Goal: Task Accomplishment & Management: Contribute content

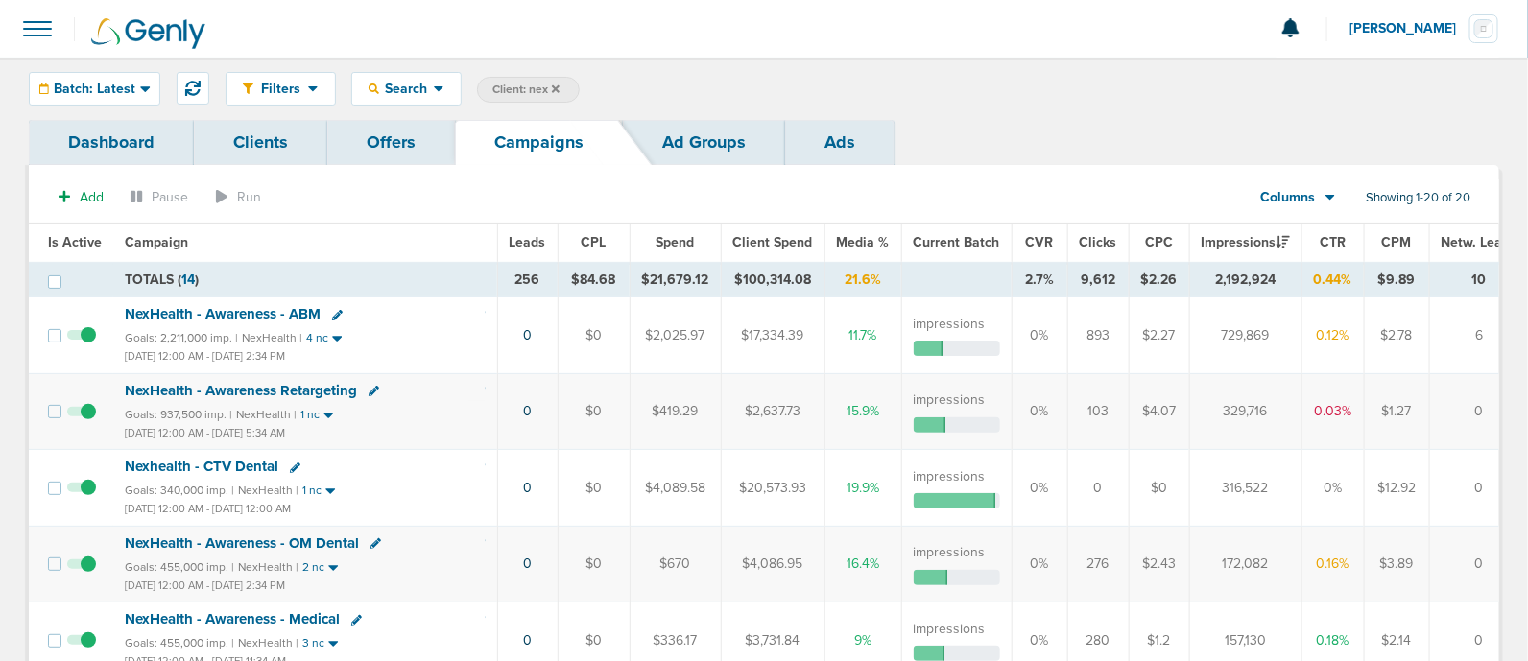
click at [364, 142] on link "Offers" at bounding box center [391, 142] width 128 height 45
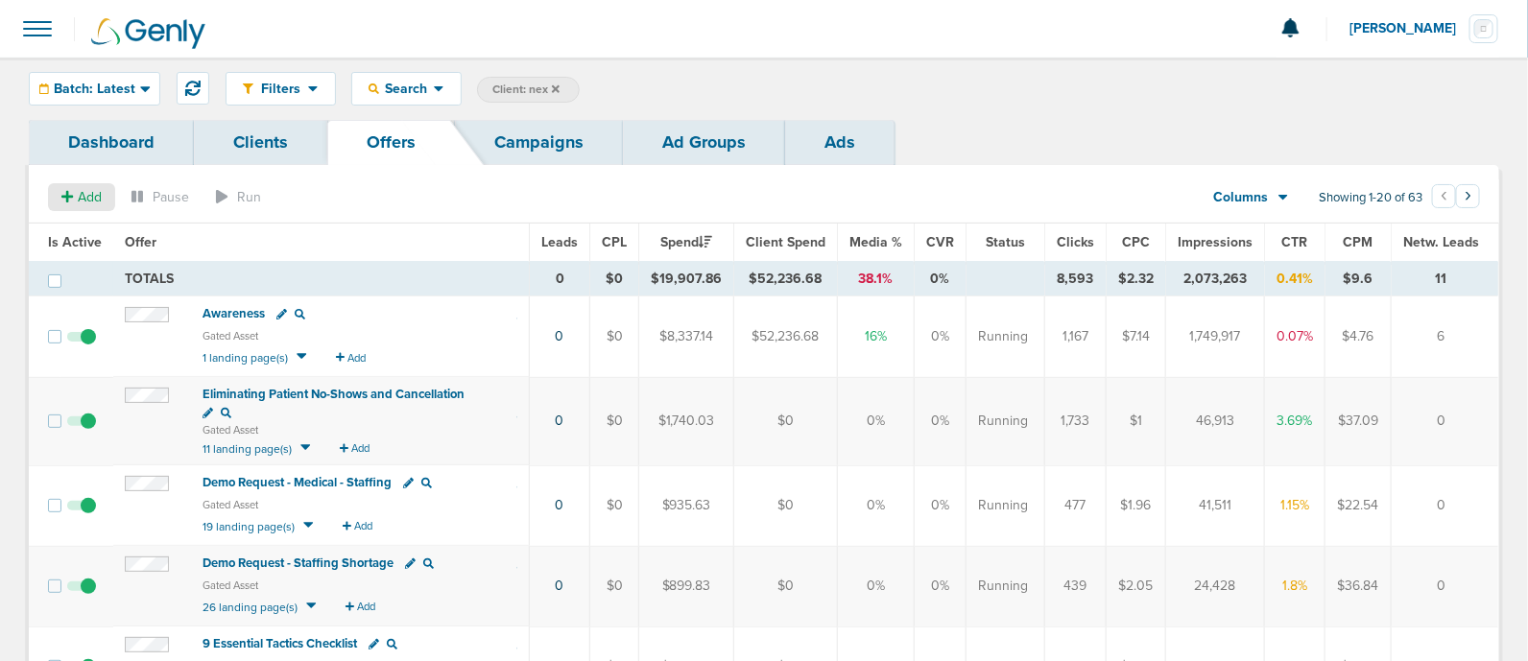
click at [90, 200] on span "Add" at bounding box center [90, 197] width 24 height 16
click at [92, 230] on button "Offer" at bounding box center [74, 234] width 52 height 27
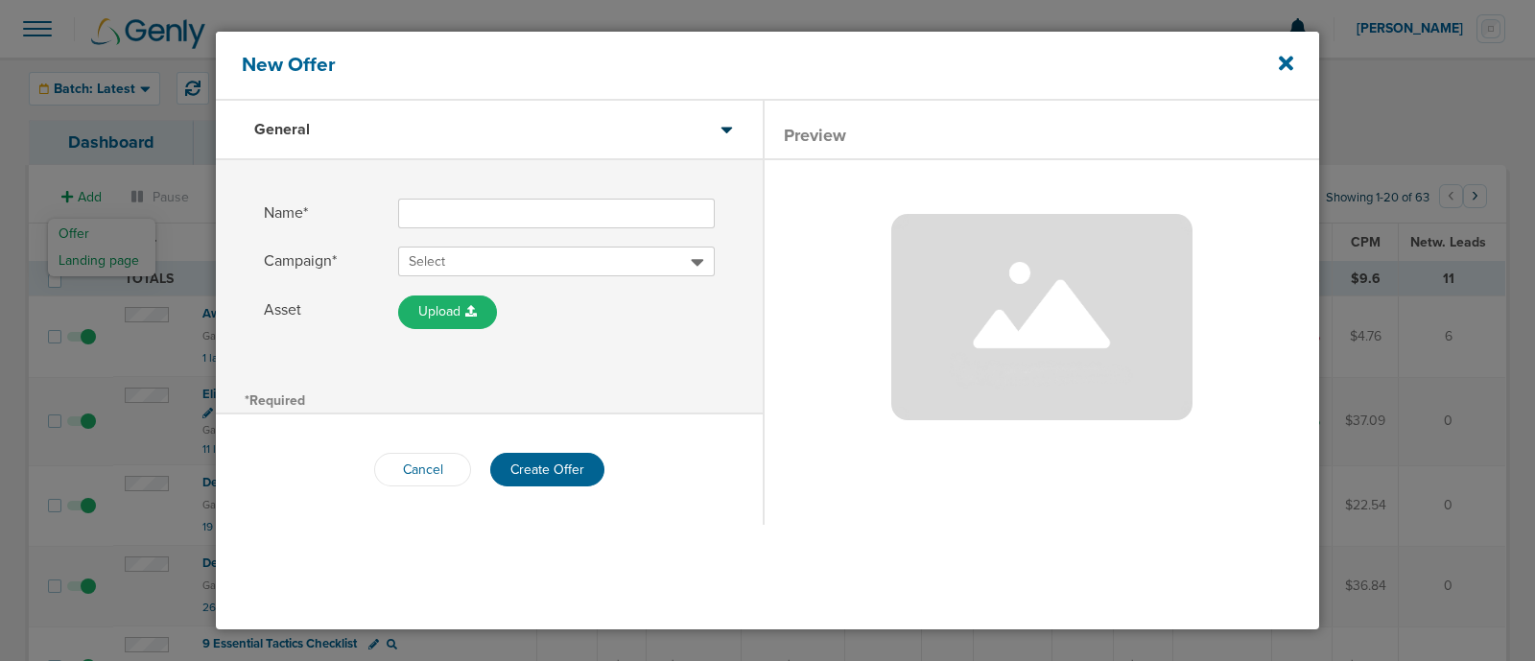
click at [456, 220] on input "Name*" at bounding box center [556, 214] width 317 height 30
click at [1286, 70] on icon at bounding box center [1286, 63] width 14 height 21
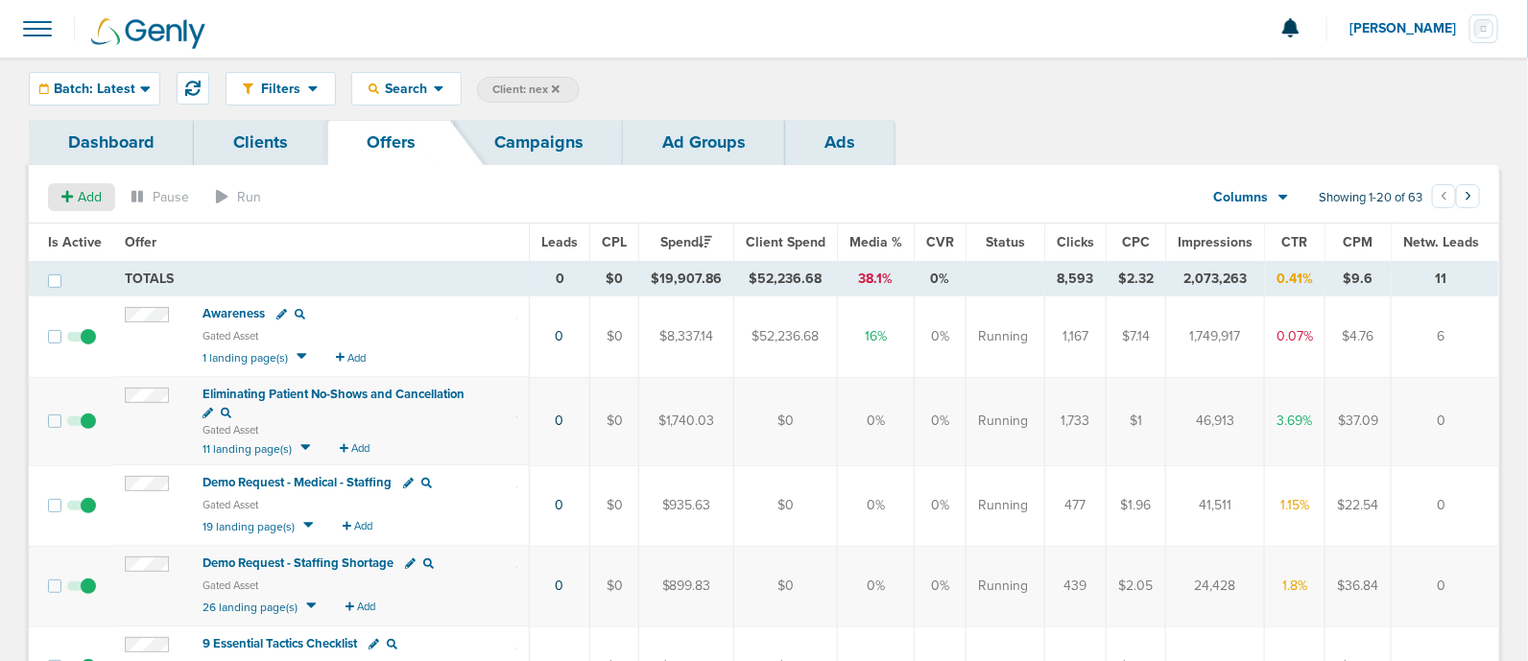
click at [82, 201] on span "Add" at bounding box center [90, 197] width 24 height 16
click at [98, 237] on button "Offer" at bounding box center [74, 234] width 52 height 27
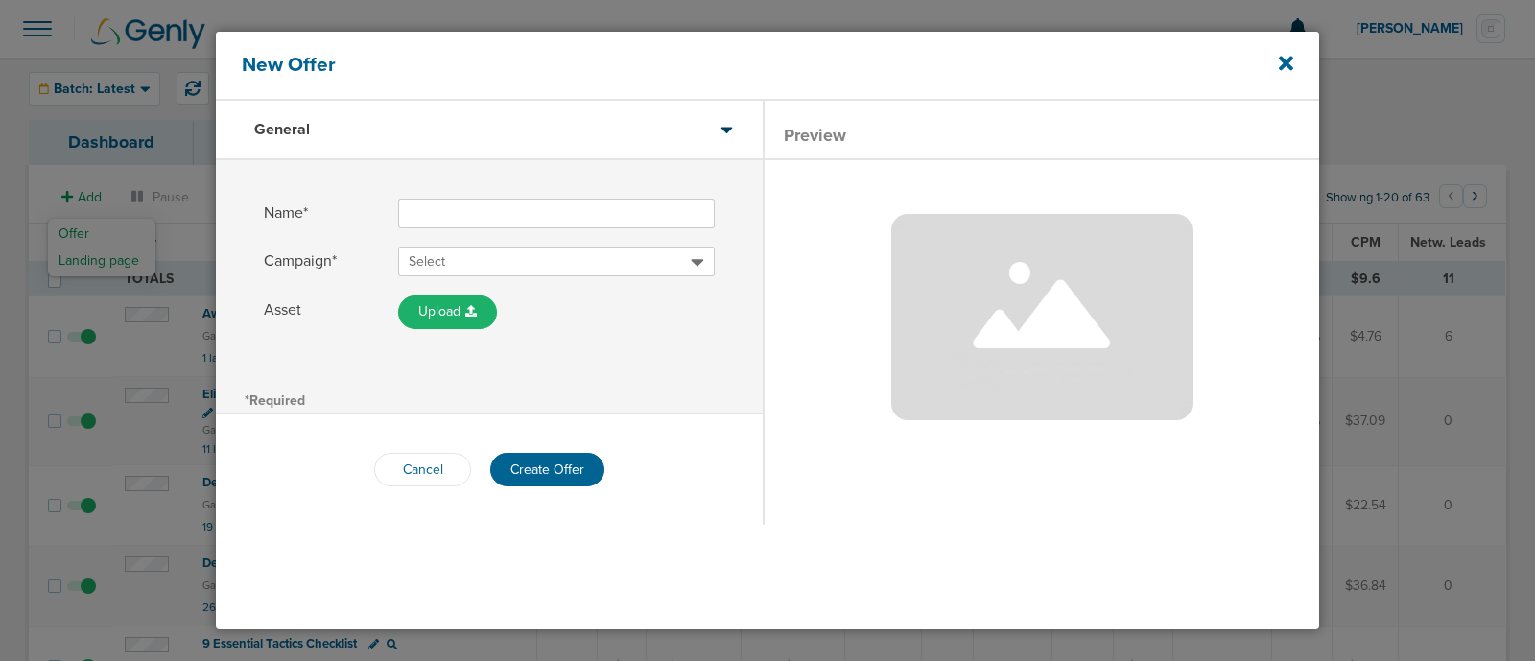
click at [462, 216] on input "Name*" at bounding box center [556, 214] width 317 height 30
click at [373, 213] on span "Name*" at bounding box center [321, 214] width 115 height 30
click at [398, 213] on input "5 Medical Practice" at bounding box center [556, 214] width 317 height 30
paste input "Costly Practice Beliefs"
type input "5 Costly Practice Beliefs - Medical"
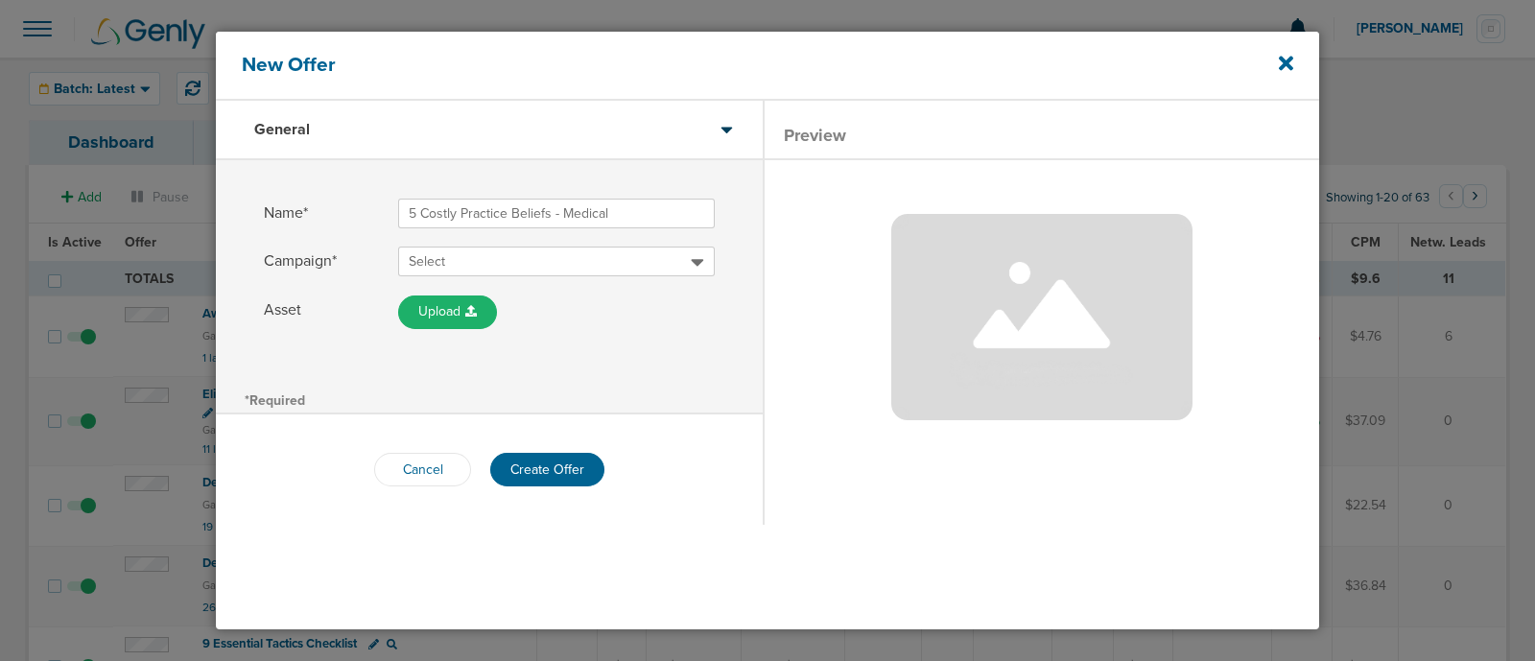
click at [643, 257] on span "Select" at bounding box center [550, 261] width 282 height 19
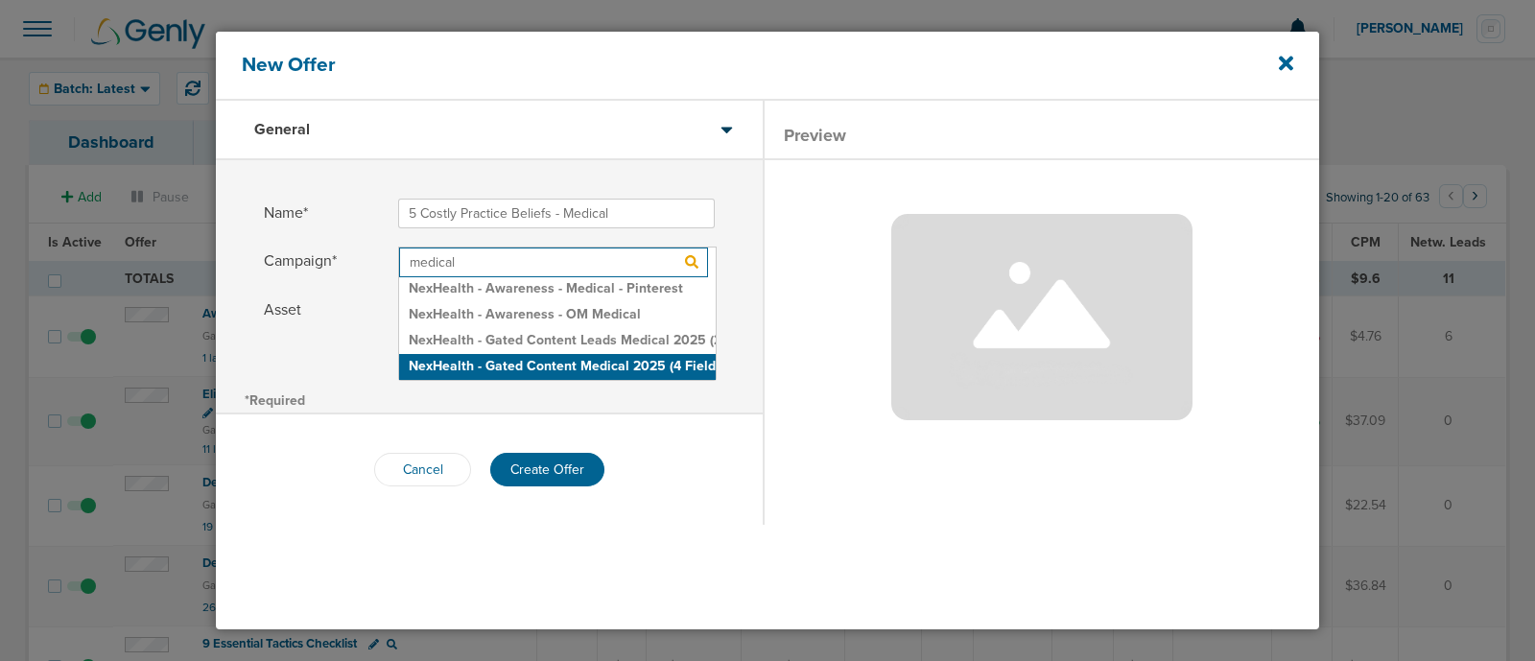
type input "medical"
click at [614, 371] on h2 "NexHealth - Gated Content Medical 2025 (4 Field)" at bounding box center [557, 367] width 317 height 26
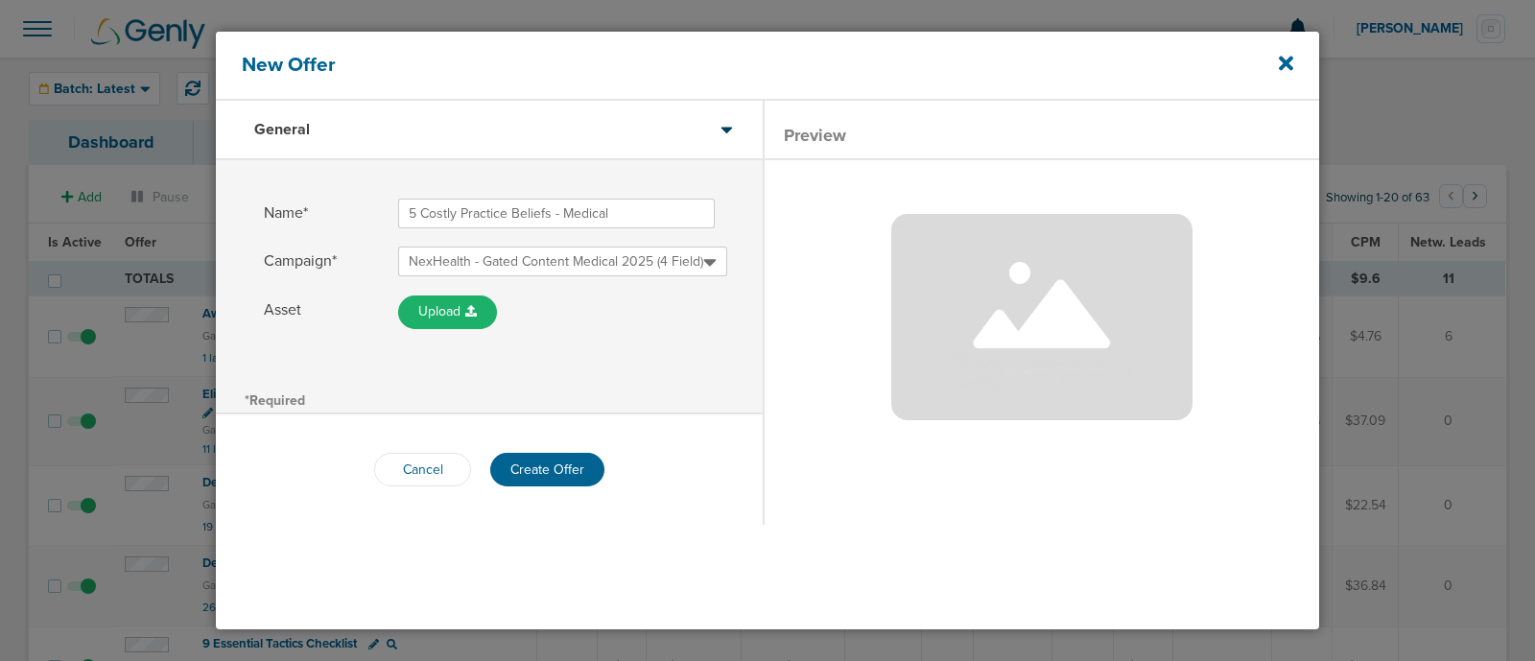
click at [710, 367] on div "Name* 5 Costly Practice Beliefs - Medical Campaign* NexHealth - Gated Content M…" at bounding box center [489, 273] width 547 height 226
drag, startPoint x: 624, startPoint y: 220, endPoint x: 345, endPoint y: 203, distance: 278.8
click at [345, 203] on label "Name* 5 Costly Practice Beliefs - Medical" at bounding box center [489, 214] width 451 height 30
click at [552, 467] on button "Create Offer" at bounding box center [547, 470] width 114 height 34
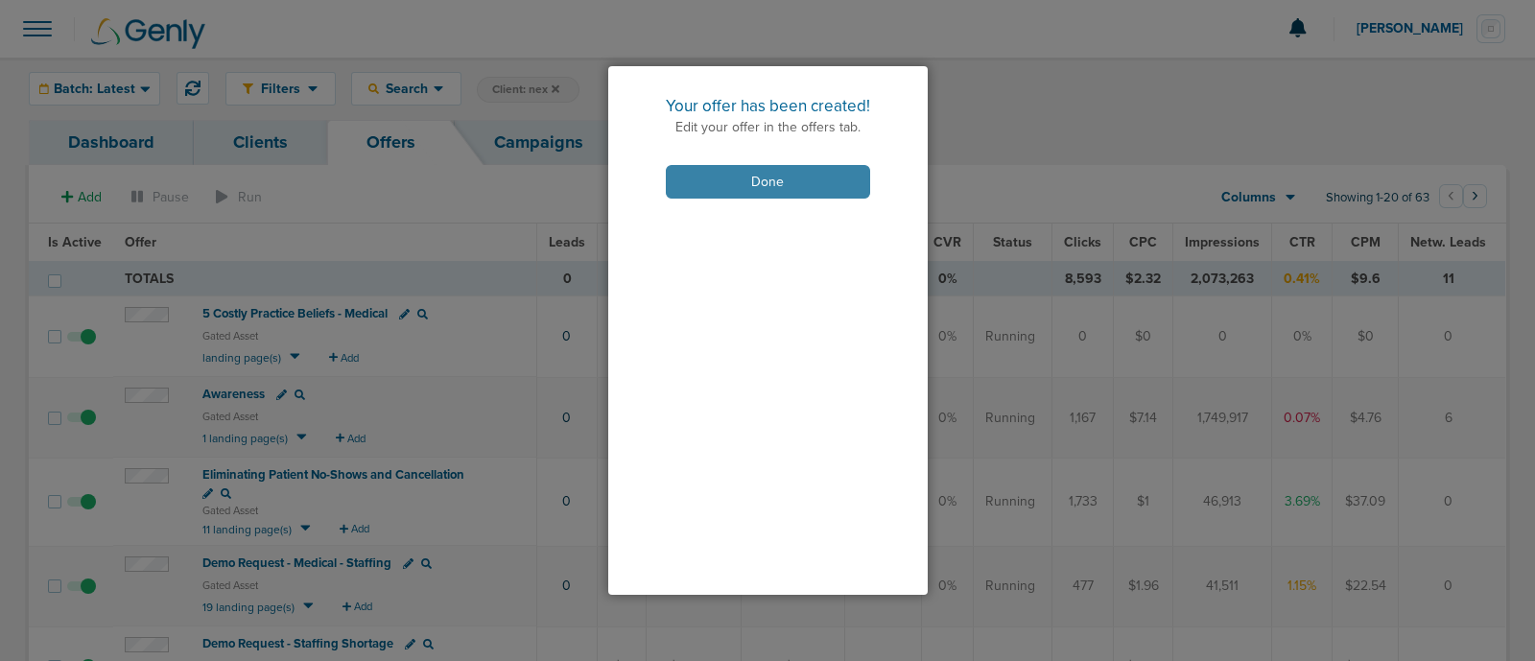
click at [760, 189] on button "Done" at bounding box center [768, 182] width 204 height 34
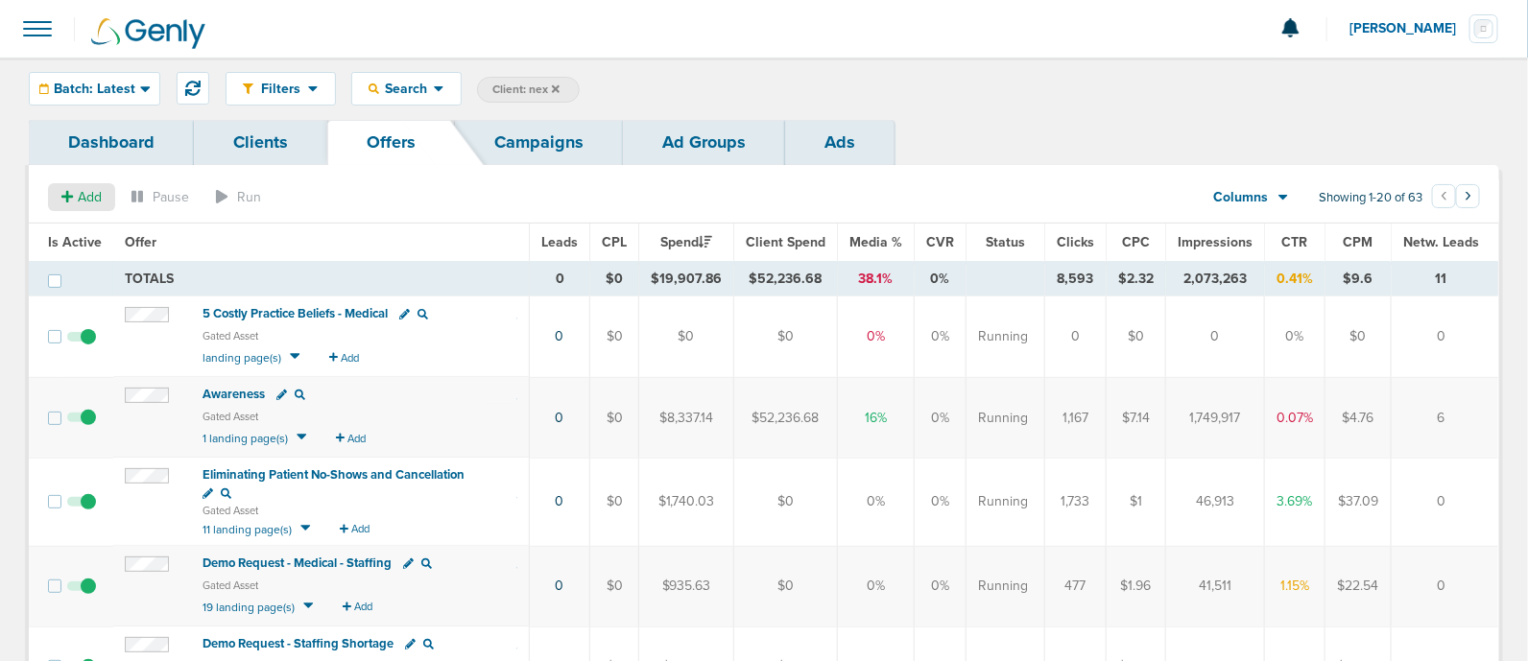
click at [65, 195] on icon at bounding box center [67, 197] width 12 height 12
click at [85, 223] on button "Offer" at bounding box center [74, 234] width 52 height 27
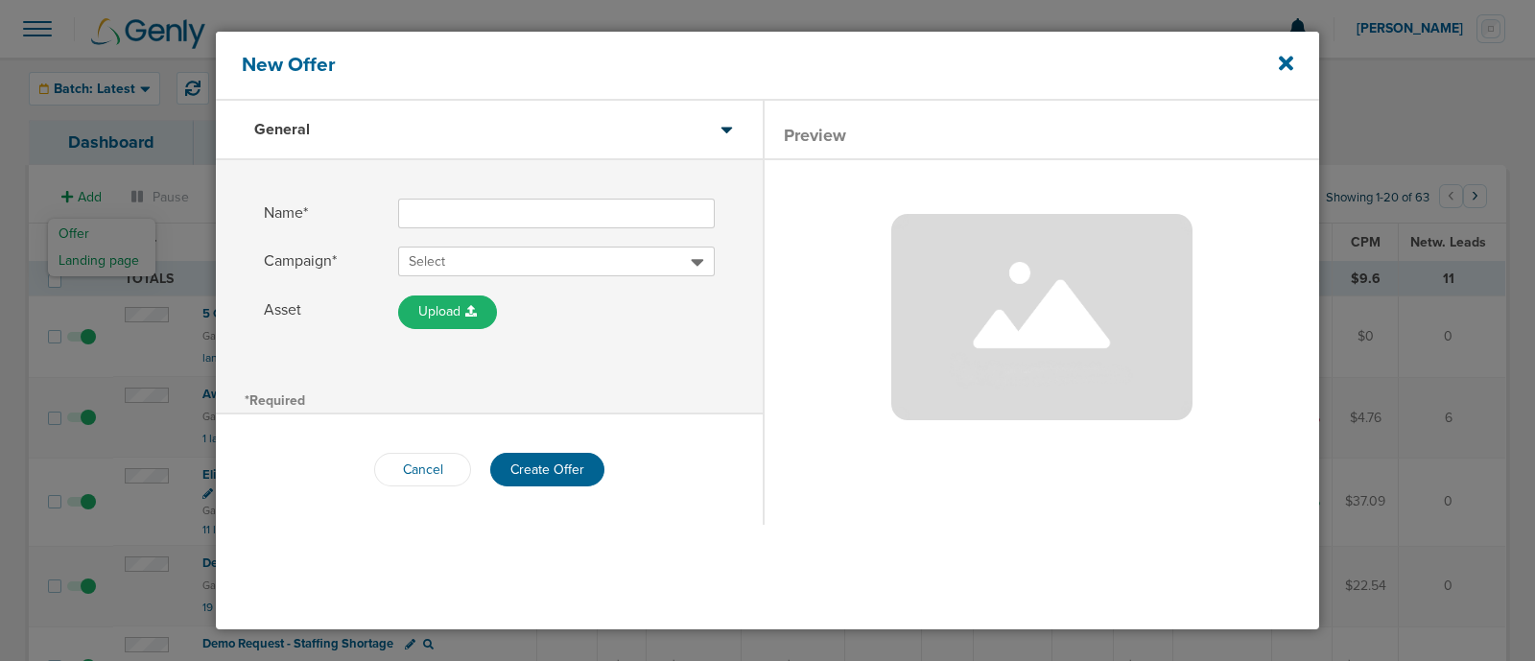
click at [448, 208] on input "Name*" at bounding box center [556, 214] width 317 height 30
paste input "5 Costly Practice Beliefs - Medical"
drag, startPoint x: 642, startPoint y: 208, endPoint x: 561, endPoint y: 203, distance: 80.8
click at [561, 203] on input "5 Costly Practice Beliefs - Medical" at bounding box center [556, 214] width 317 height 30
type input "5 Costly Practice Beliefs - Dental"
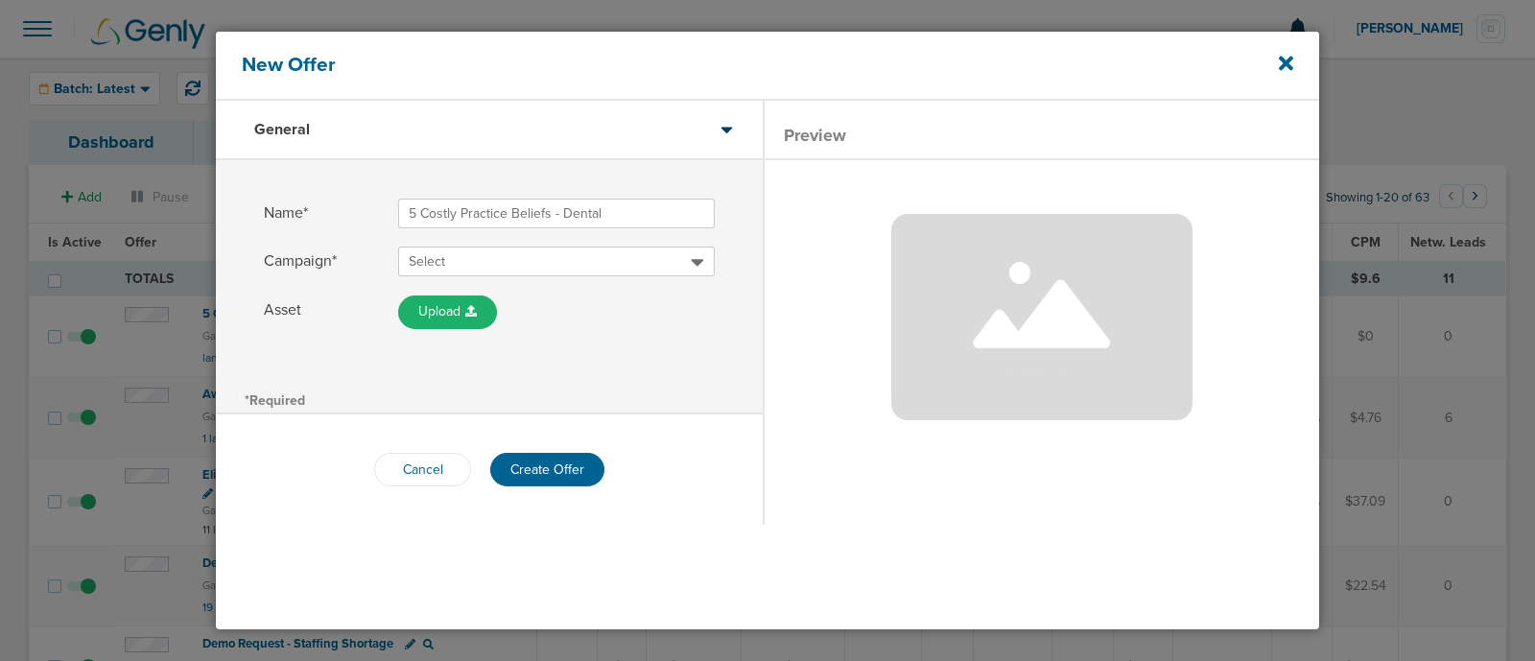
click at [558, 270] on span "Select" at bounding box center [550, 261] width 282 height 19
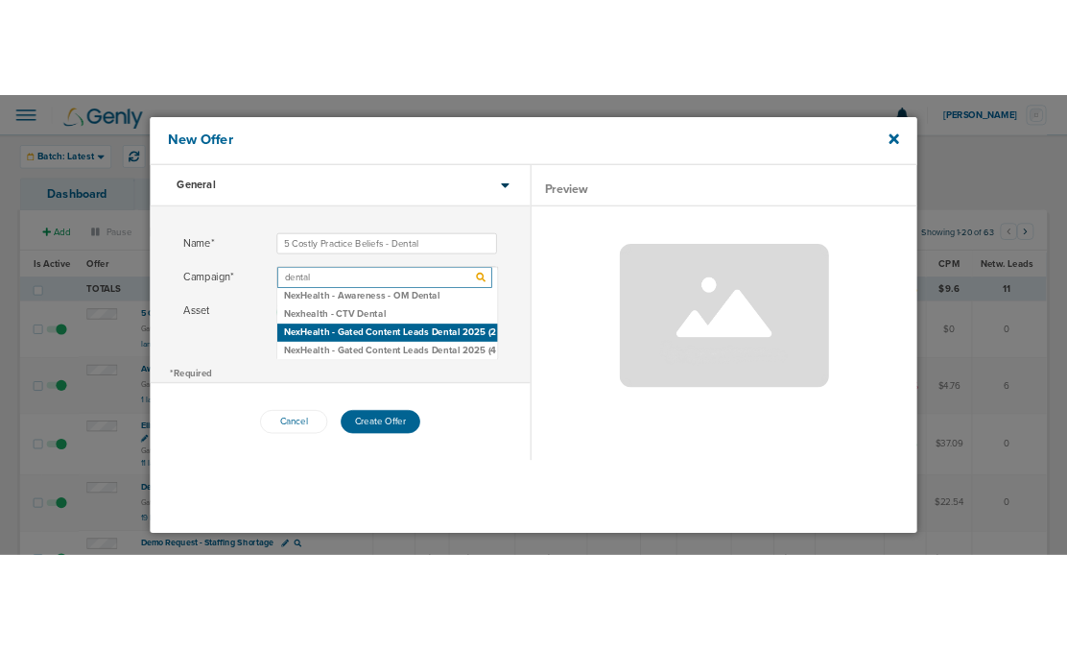
scroll to position [25, 0]
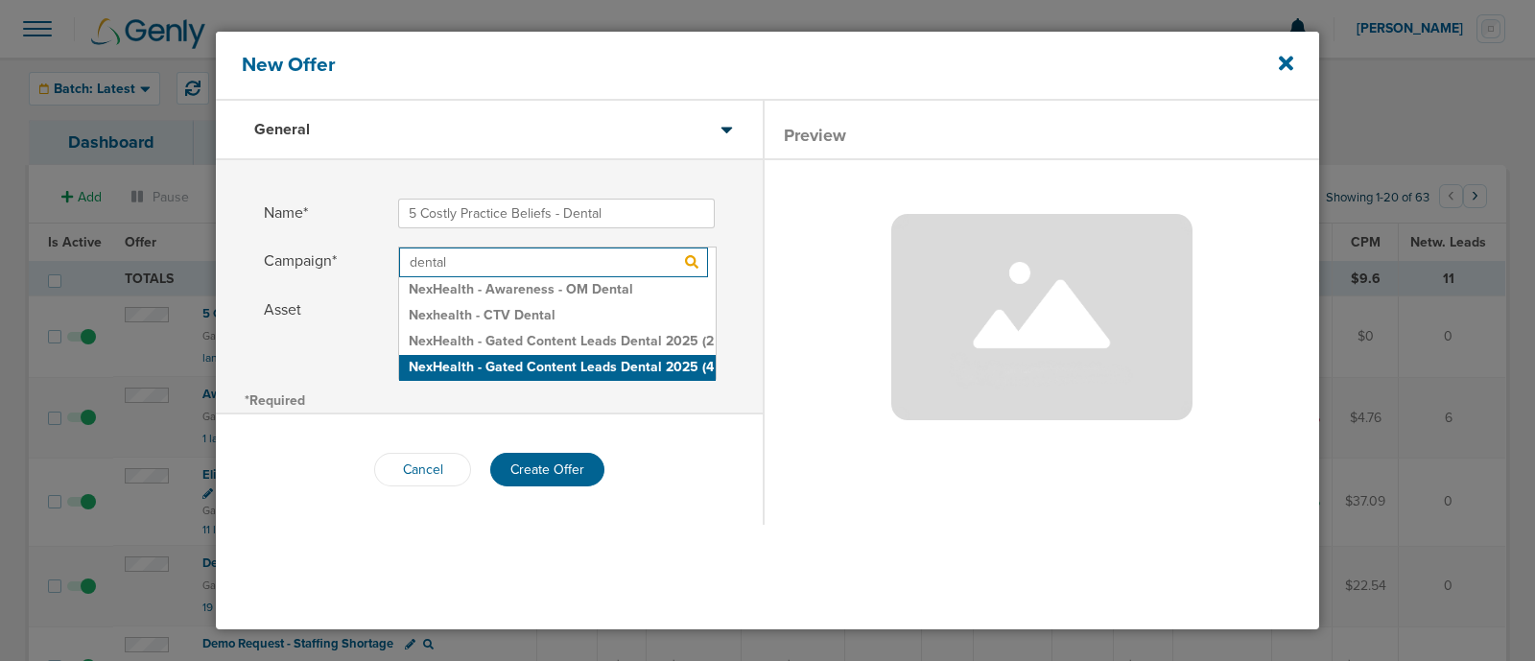
type input "dental"
click at [568, 359] on h2 "NexHealth - Gated Content Leads Dental 2025 (4 Field)" at bounding box center [557, 368] width 317 height 26
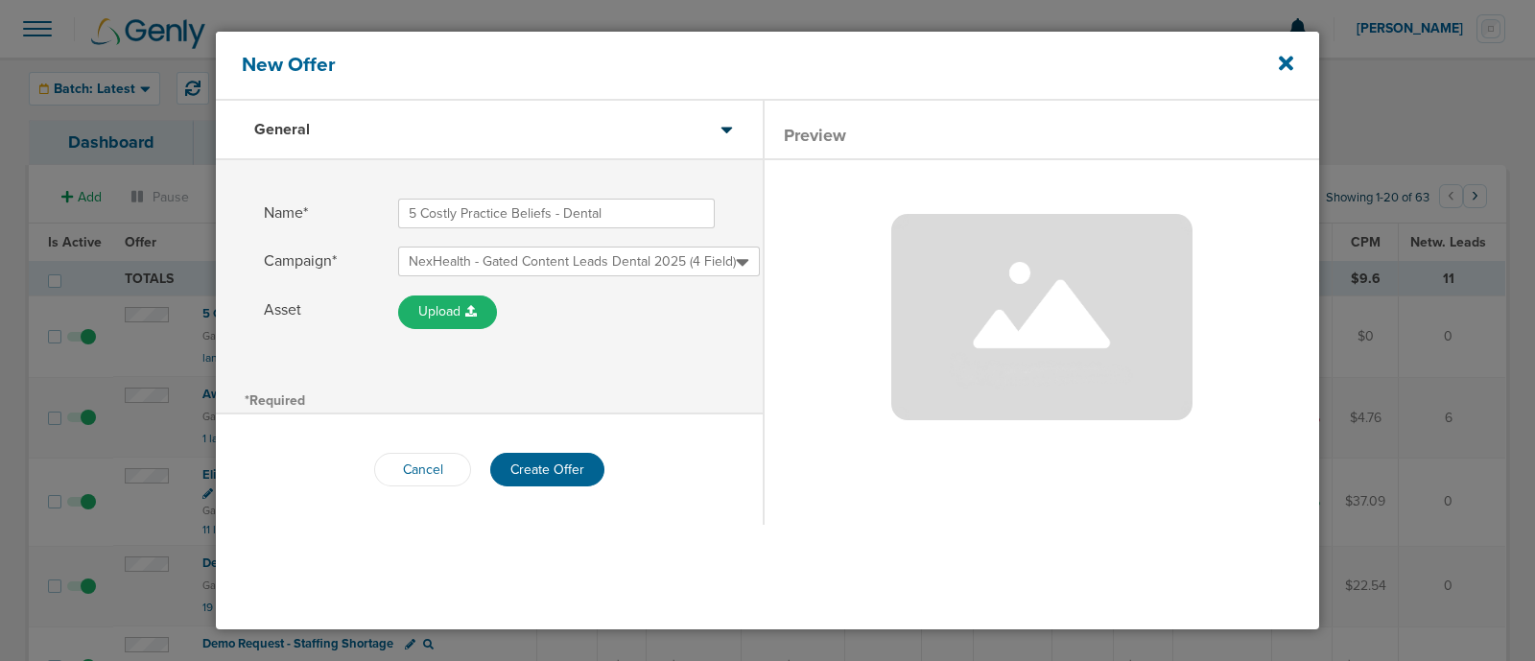
click at [662, 345] on div "Name* 5 Costly Practice Beliefs - Dental Campaign* NexHealth - Gated Content Le…" at bounding box center [489, 273] width 547 height 226
click at [555, 464] on button "Create Offer" at bounding box center [547, 470] width 114 height 34
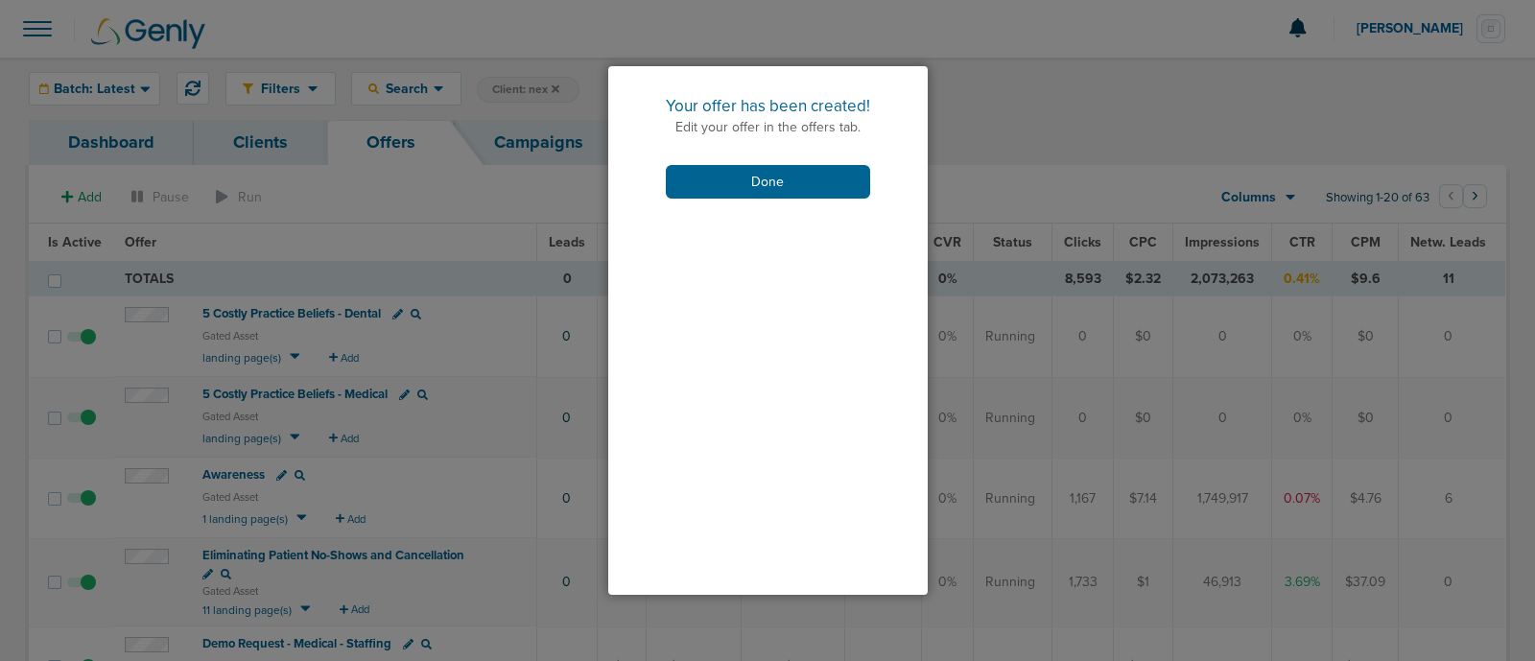
click at [723, 212] on div "Your offer has been created! Edit your offer in the offers tab. Done" at bounding box center [768, 146] width 320 height 161
click at [752, 185] on button "Done" at bounding box center [768, 182] width 204 height 34
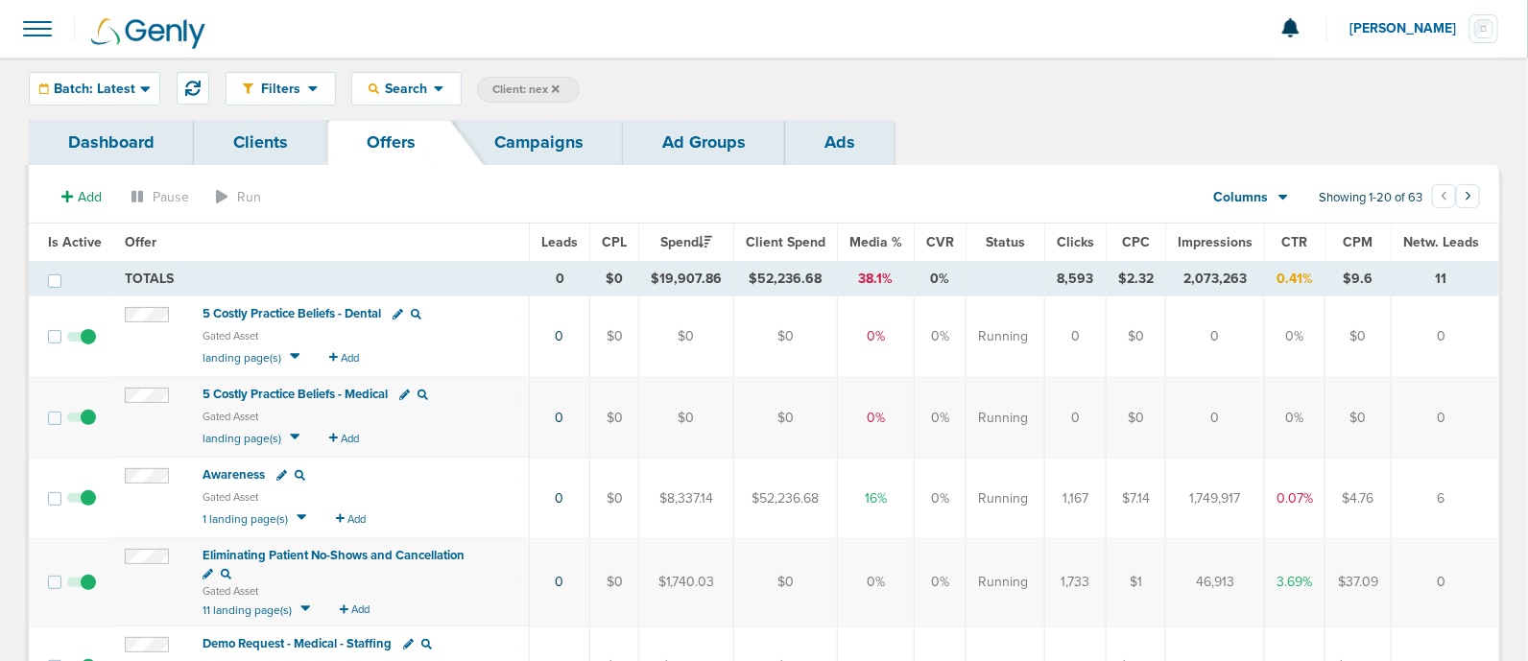
click at [315, 393] on span "5 Costly Practice Beliefs - Medical" at bounding box center [294, 394] width 185 height 15
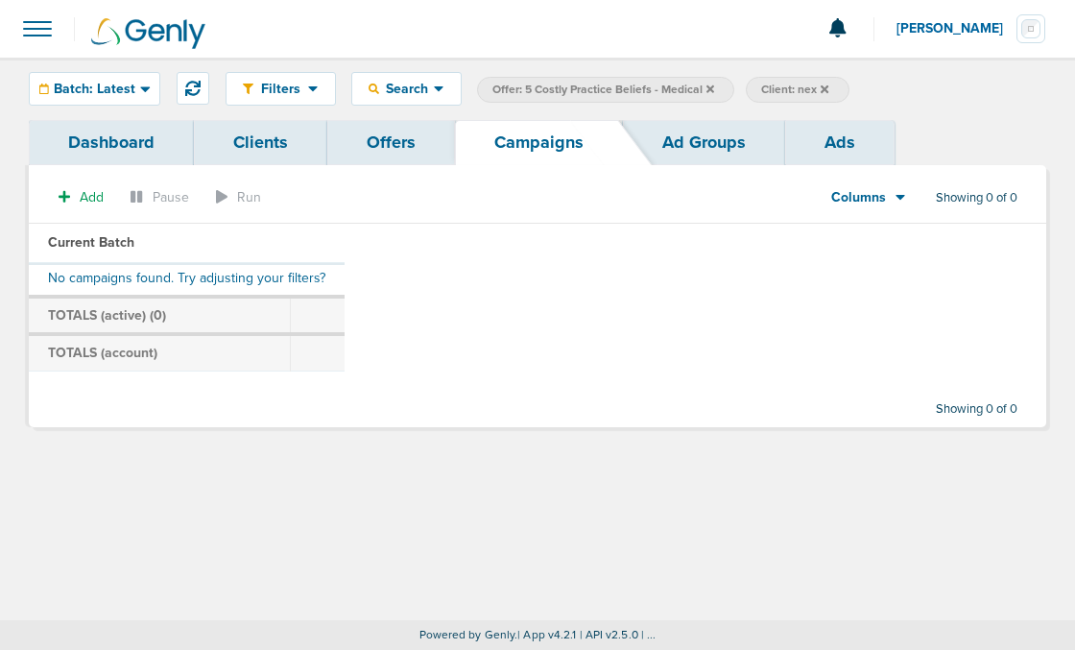
click at [706, 89] on icon at bounding box center [710, 88] width 8 height 8
